Goal: Information Seeking & Learning: Find specific fact

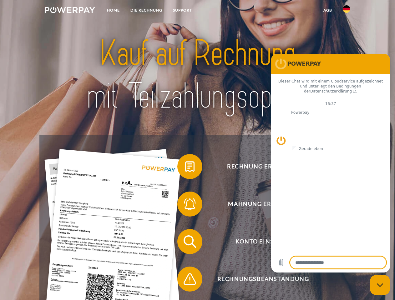
click at [70, 11] on img at bounding box center [70, 10] width 50 height 6
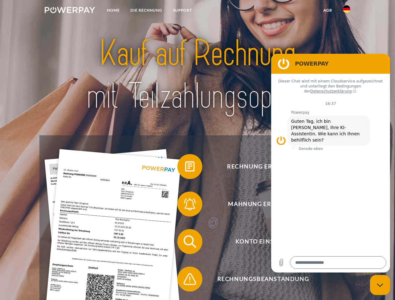
click at [346, 11] on img at bounding box center [345, 8] width 7 height 7
click at [327, 10] on link "agb" at bounding box center [327, 10] width 19 height 11
click at [185, 168] on span at bounding box center [180, 166] width 31 height 31
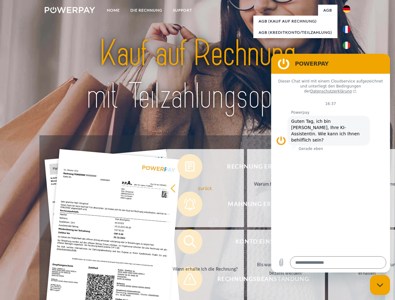
click at [185, 205] on div "Rechnung erhalten? Mahnung erhalten? Konto einsehen" at bounding box center [197, 260] width 316 height 250
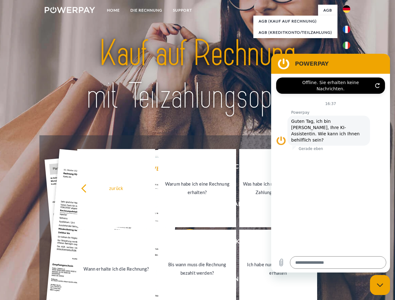
click at [185, 243] on link "Bis wann muss die Rechnung bezahlt werden?" at bounding box center [197, 269] width 78 height 78
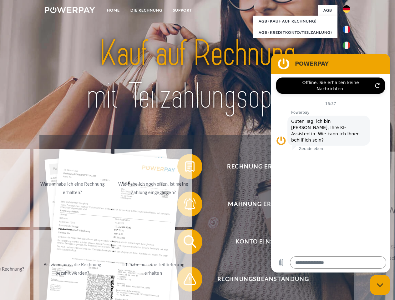
click at [185, 280] on span at bounding box center [180, 278] width 31 height 31
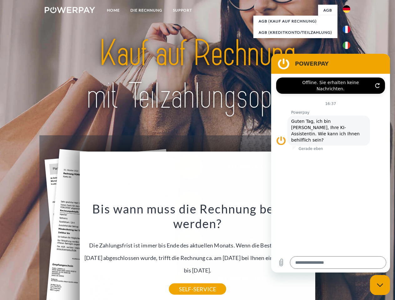
click at [380, 285] on icon "Messaging-Fenster schließen" at bounding box center [379, 285] width 7 height 4
type textarea "*"
